Goal: Book appointment/travel/reservation

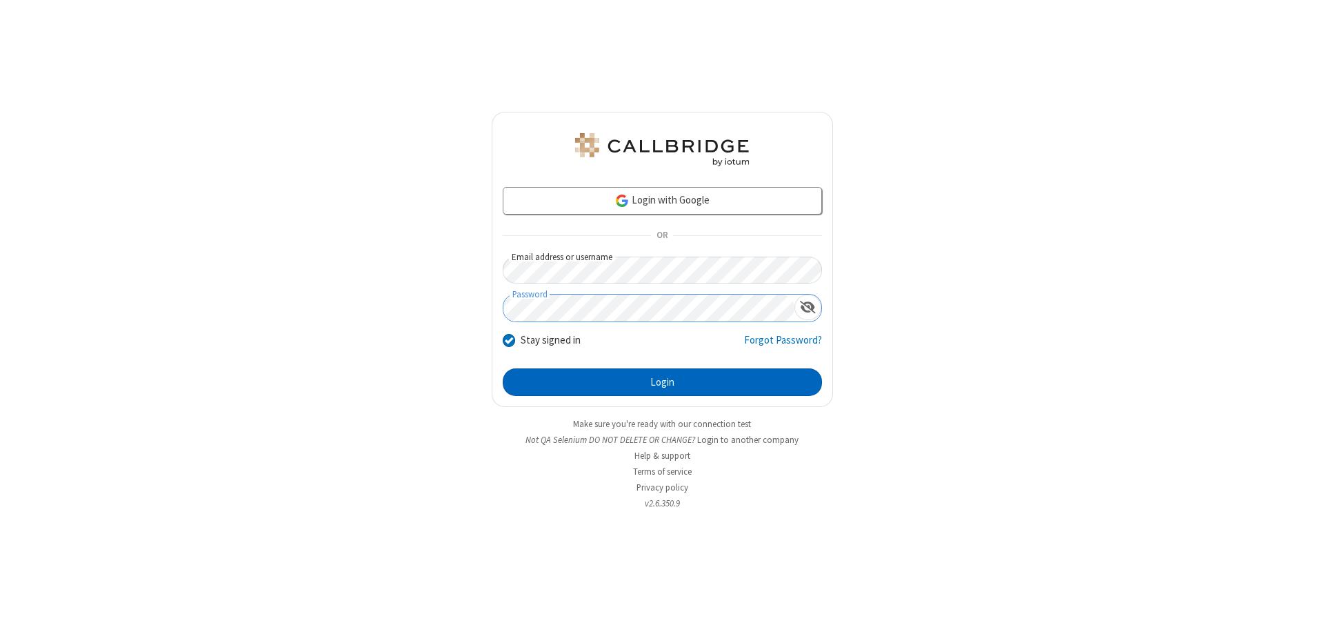
click at [662, 382] on button "Login" at bounding box center [662, 382] width 319 height 28
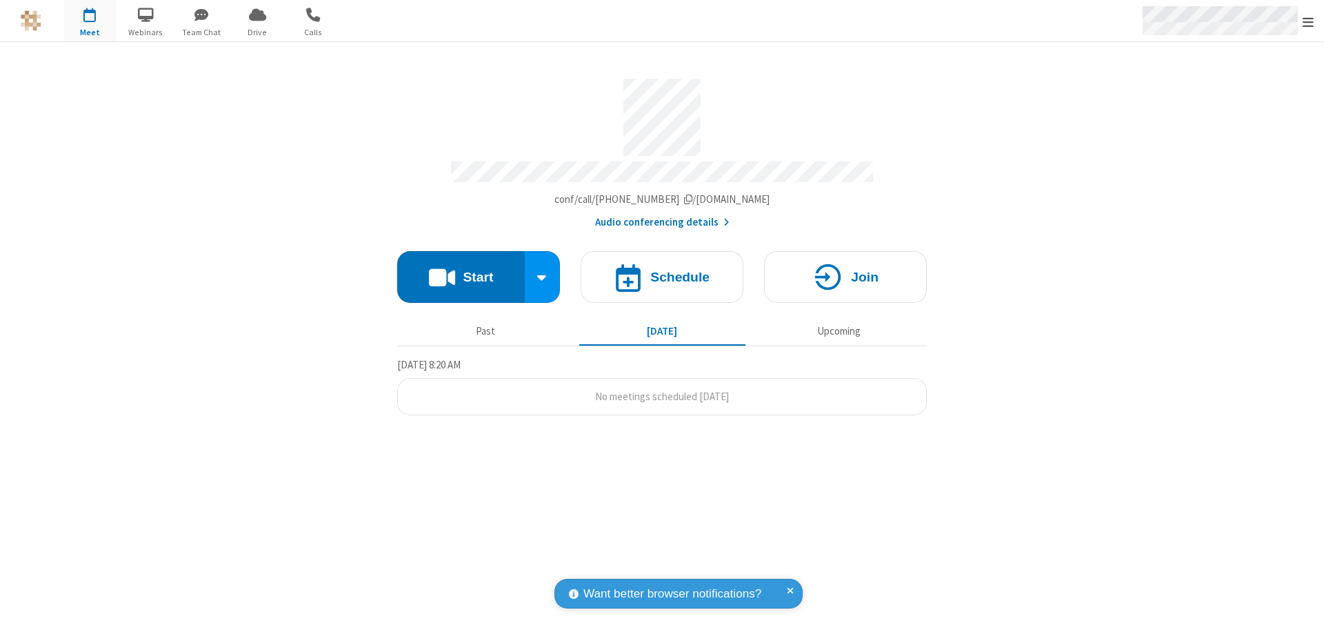
click at [1308, 21] on span "Open menu" at bounding box center [1307, 22] width 11 height 14
click at [90, 21] on span "button" at bounding box center [90, 14] width 52 height 23
click at [662, 270] on h4 "Schedule" at bounding box center [679, 276] width 59 height 13
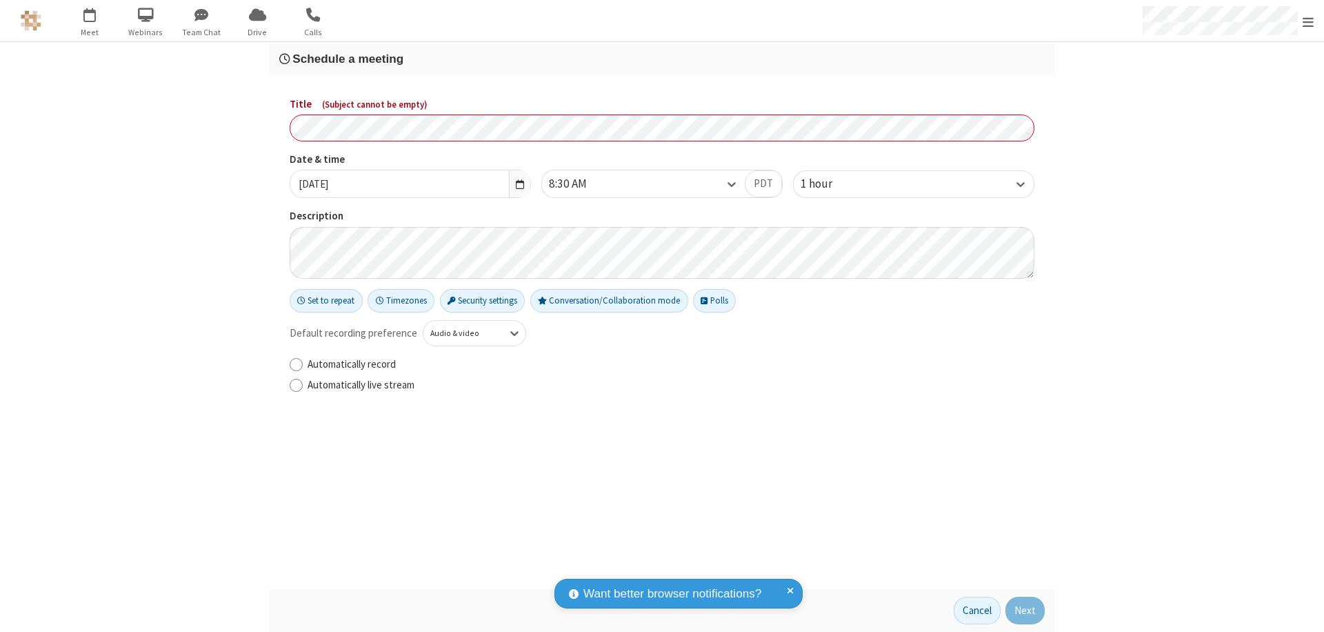
click at [662, 59] on h3 "Schedule a meeting" at bounding box center [661, 58] width 765 height 13
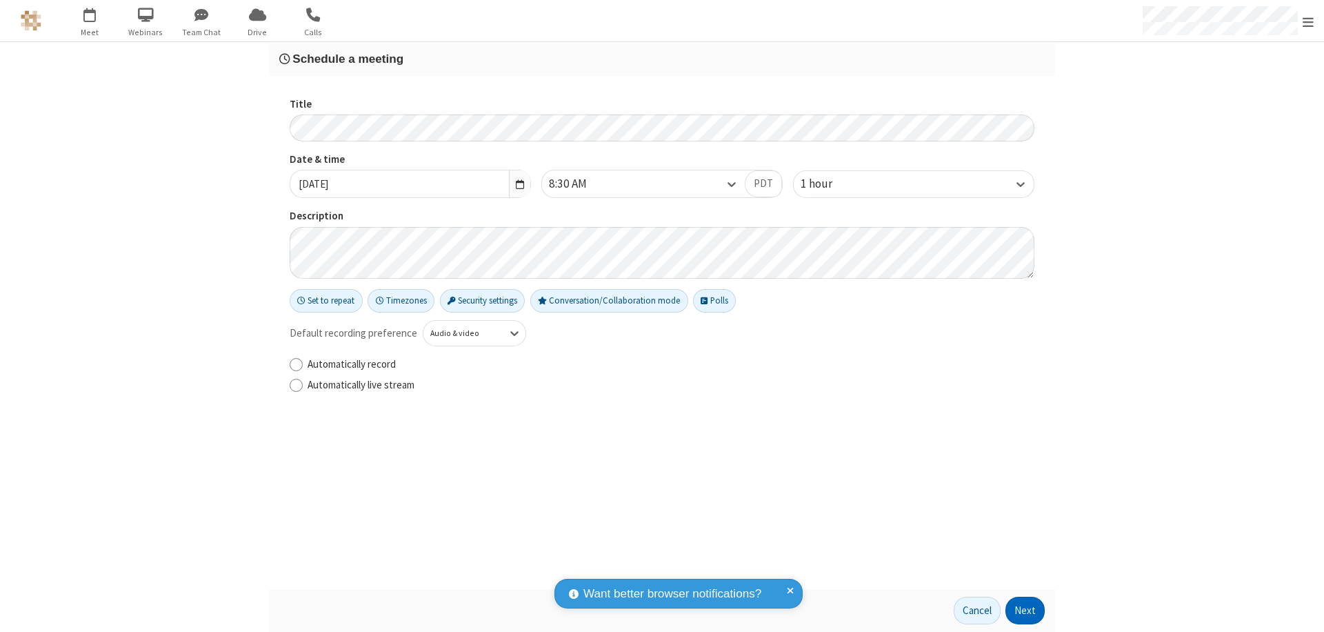
click at [1025, 610] on button "Next" at bounding box center [1024, 610] width 39 height 28
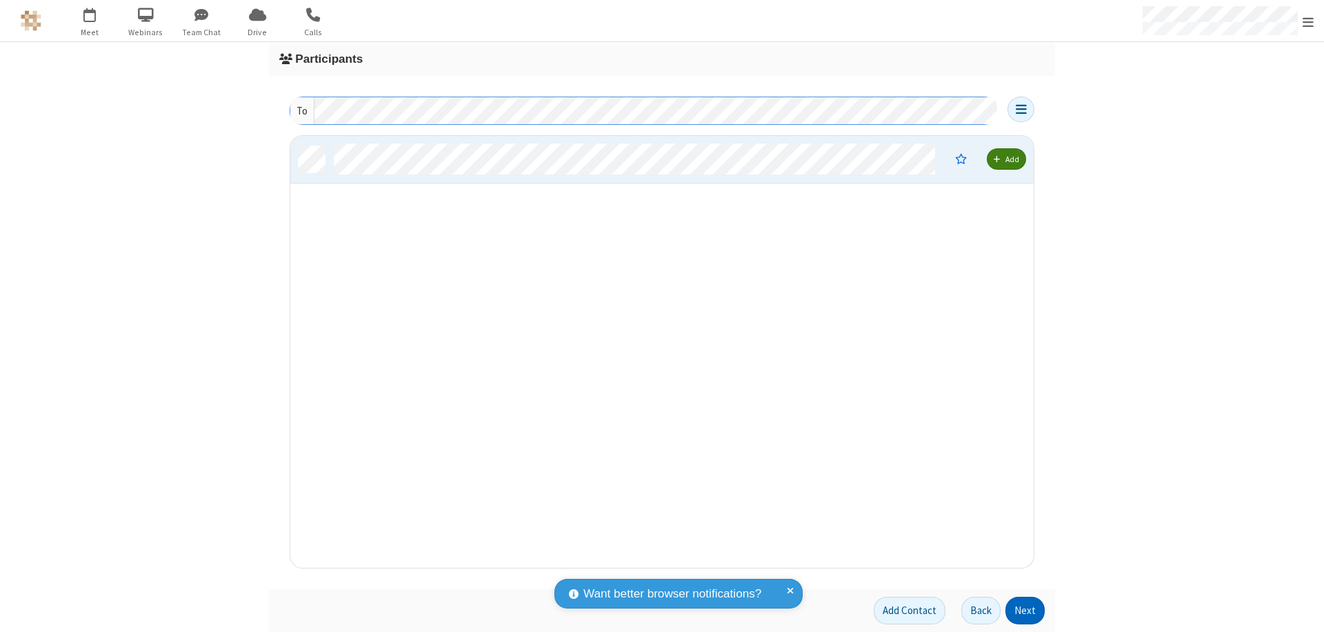
click at [1025, 610] on button "Next" at bounding box center [1024, 610] width 39 height 28
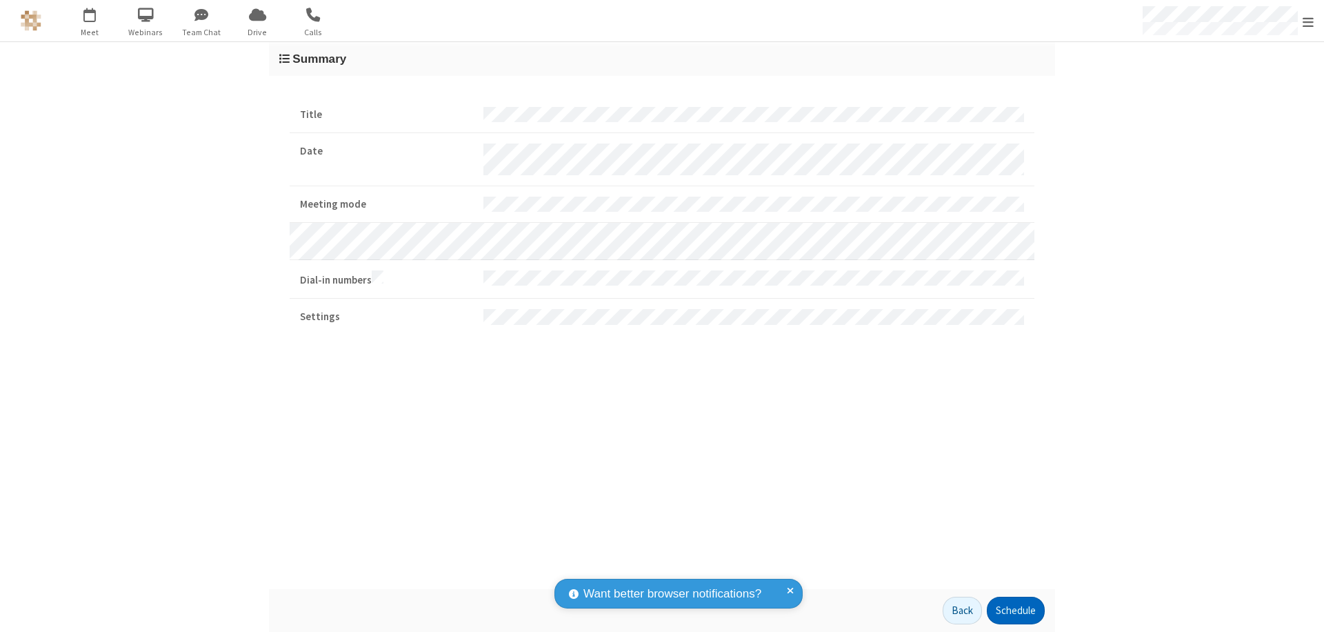
click at [1015, 610] on button "Schedule" at bounding box center [1016, 610] width 58 height 28
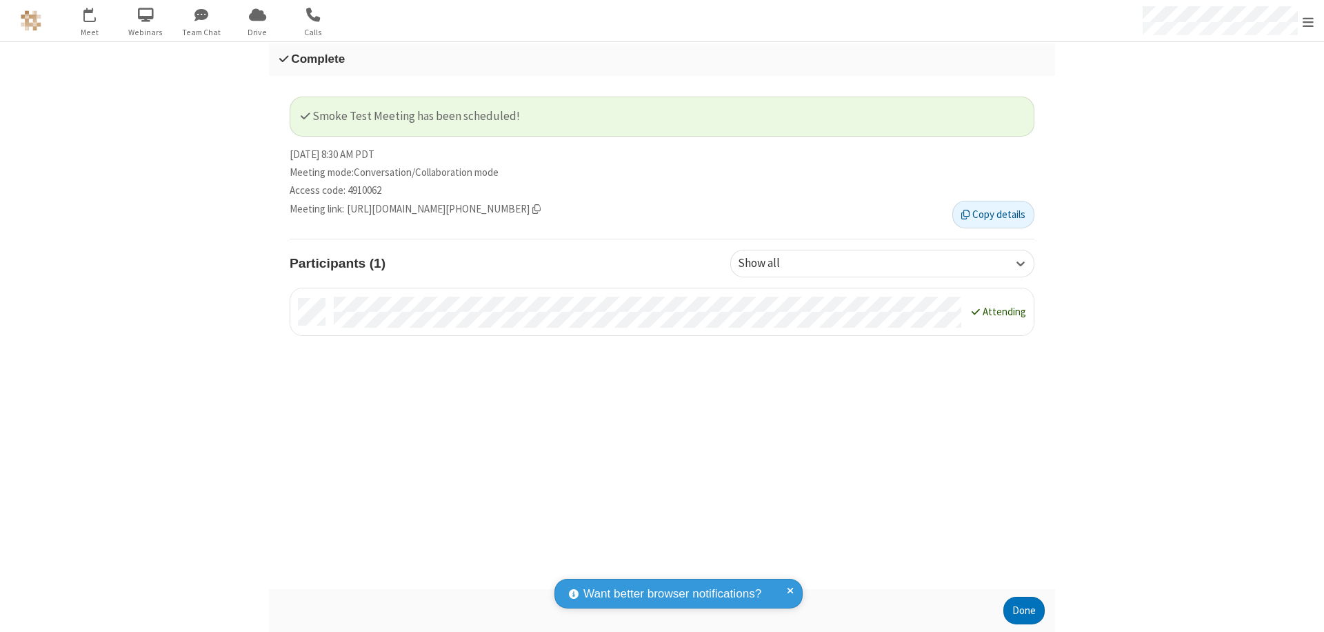
click at [1024, 610] on button "Done" at bounding box center [1023, 610] width 41 height 28
